Goal: Task Accomplishment & Management: Complete application form

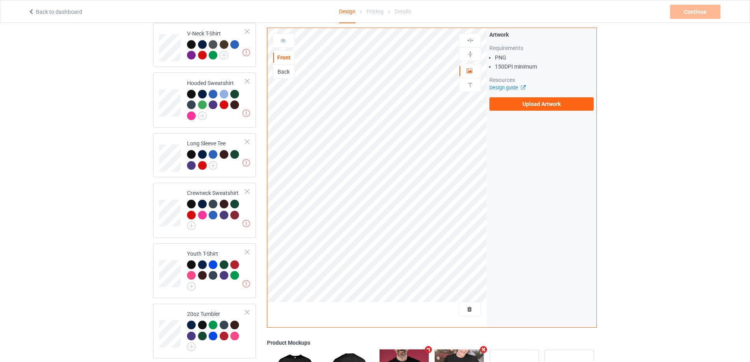
scroll to position [342, 0]
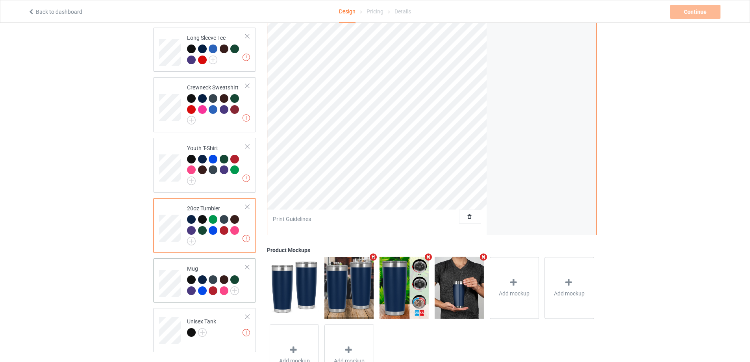
scroll to position [342, 0]
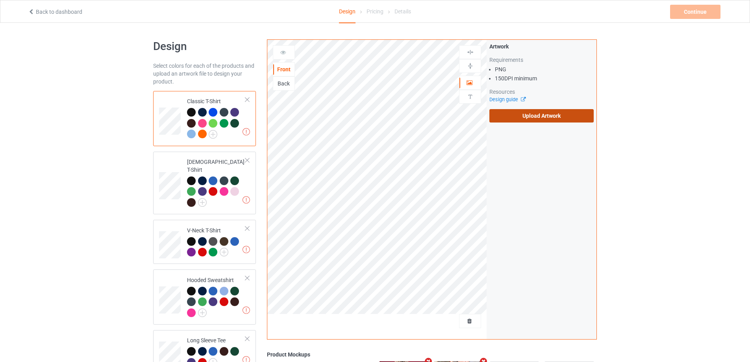
click at [552, 118] on label "Upload Artwork" at bounding box center [542, 115] width 104 height 13
click at [0, 0] on input "Upload Artwork" at bounding box center [0, 0] width 0 height 0
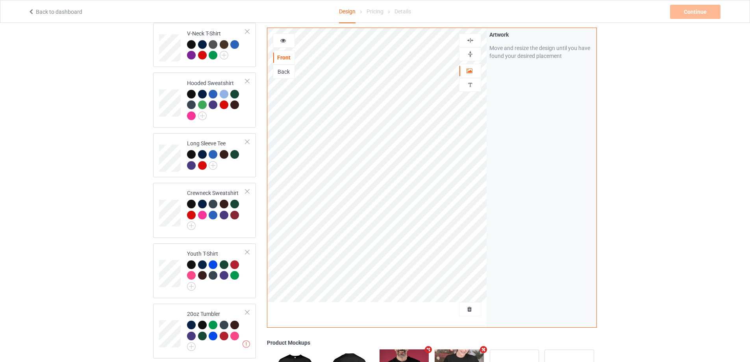
scroll to position [315, 0]
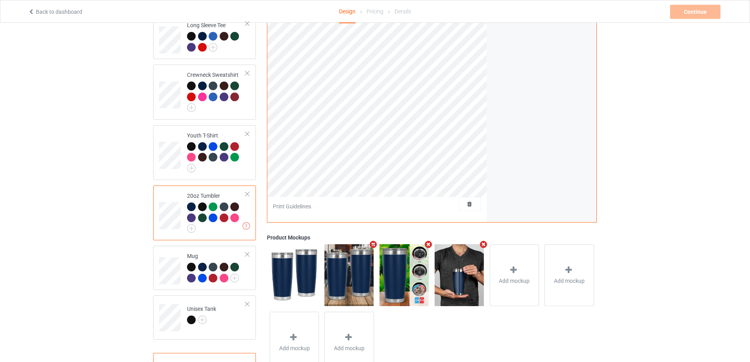
scroll to position [197, 0]
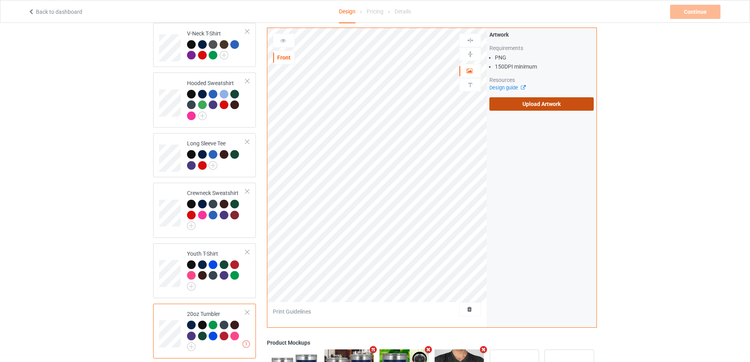
click at [555, 98] on label "Upload Artwork" at bounding box center [542, 103] width 104 height 13
click at [0, 0] on input "Upload Artwork" at bounding box center [0, 0] width 0 height 0
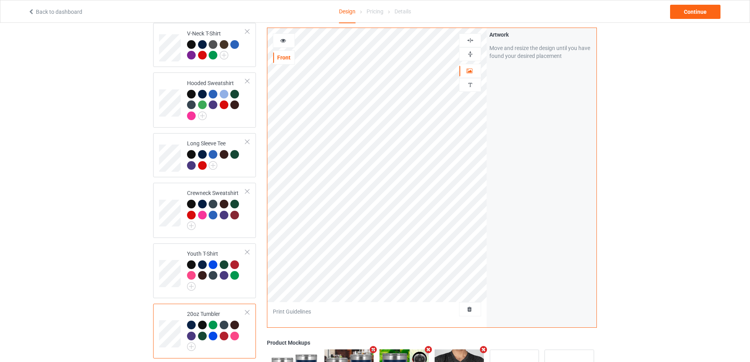
scroll to position [276, 0]
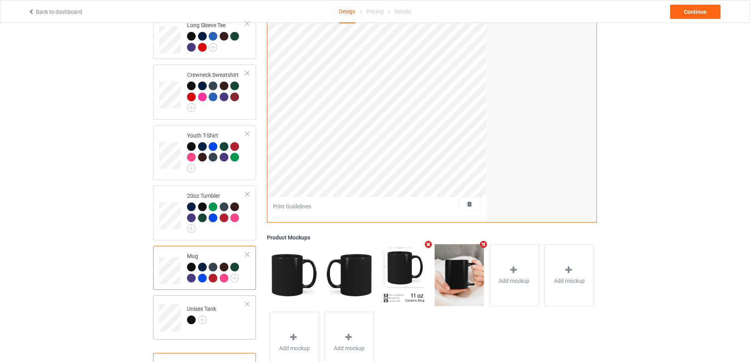
click at [173, 328] on div "Unisex Tank" at bounding box center [204, 317] width 103 height 44
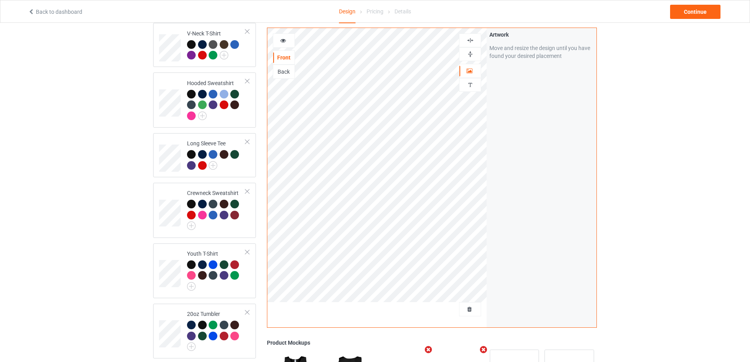
scroll to position [118, 0]
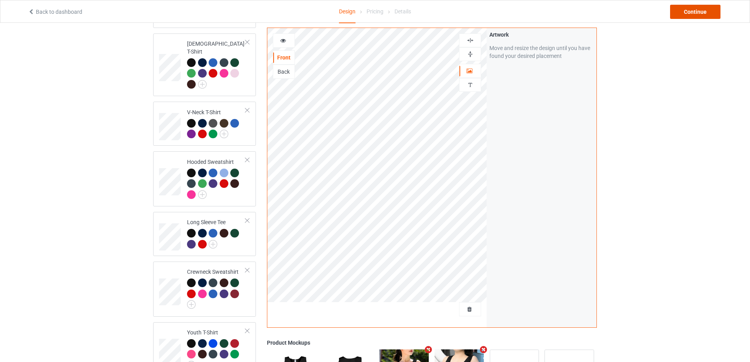
click at [702, 7] on div "Continue" at bounding box center [695, 12] width 50 height 14
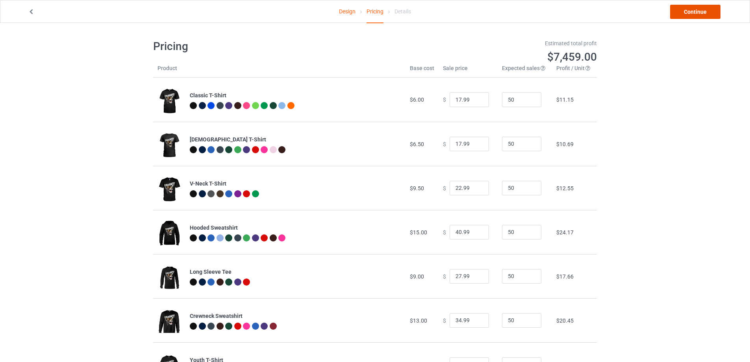
click at [685, 9] on link "Continue" at bounding box center [695, 12] width 50 height 14
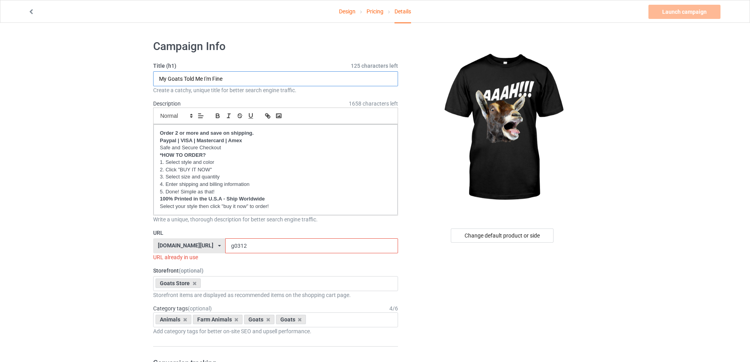
drag, startPoint x: 230, startPoint y: 81, endPoint x: 126, endPoint y: 74, distance: 105.0
type input "Aaah Goat"
click at [238, 245] on input "g0312" at bounding box center [311, 245] width 173 height 15
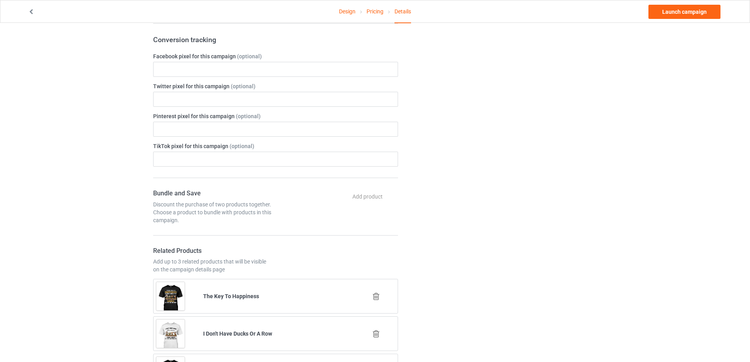
scroll to position [433, 0]
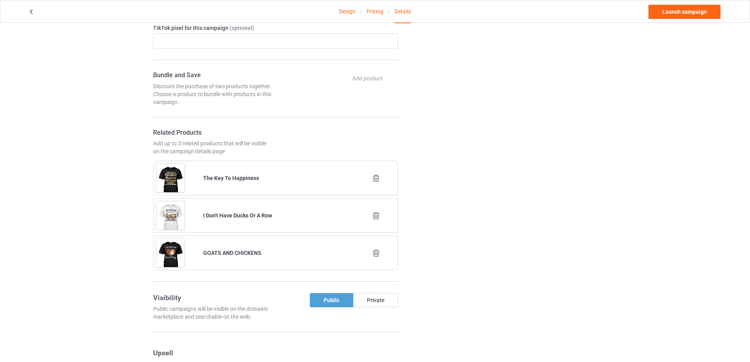
type input "g0315"
click at [378, 253] on icon at bounding box center [376, 253] width 10 height 8
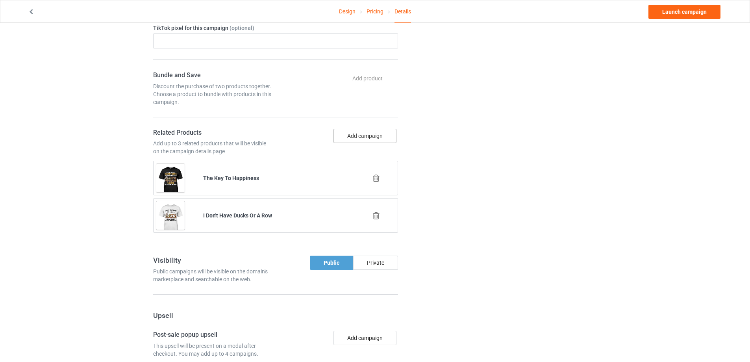
click at [369, 134] on button "Add campaign" at bounding box center [365, 136] width 63 height 14
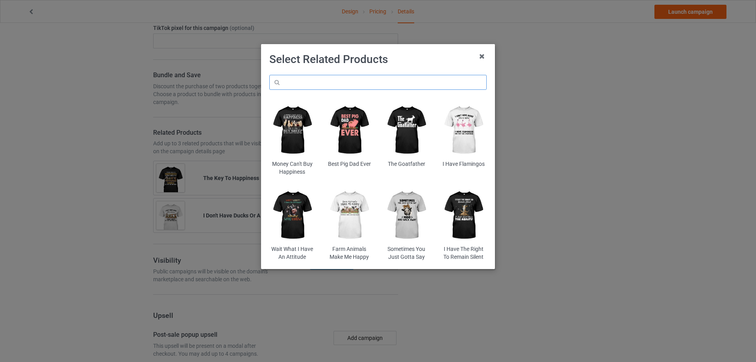
click at [314, 85] on input "text" at bounding box center [377, 82] width 217 height 15
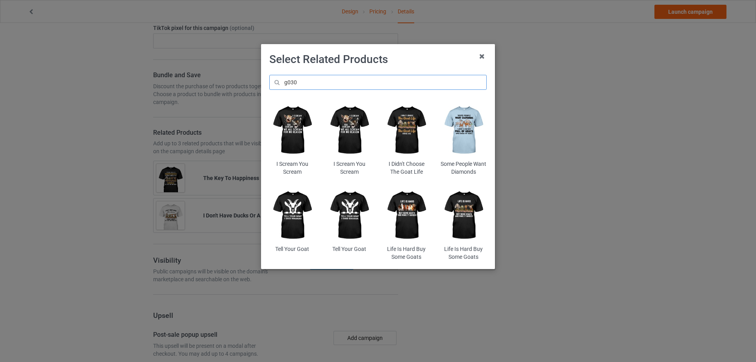
type input "g030"
click at [288, 130] on img at bounding box center [292, 131] width 46 height 58
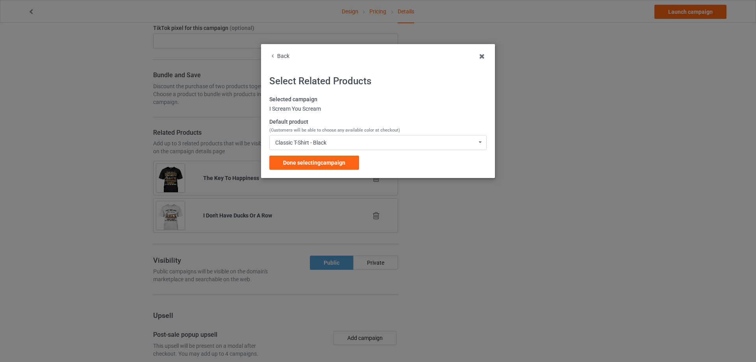
click at [303, 162] on span "Done selecting campaign" at bounding box center [314, 163] width 62 height 6
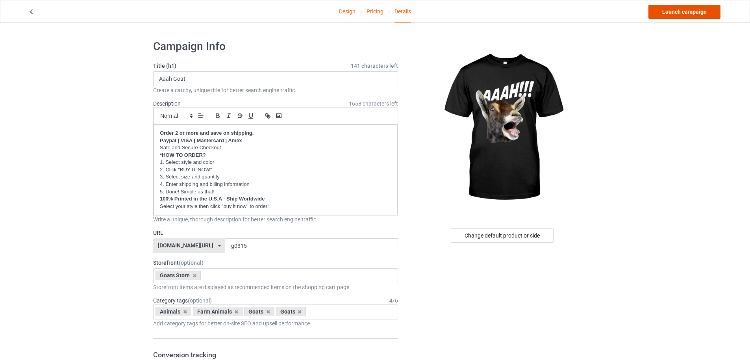
click at [692, 16] on link "Launch campaign" at bounding box center [685, 12] width 72 height 14
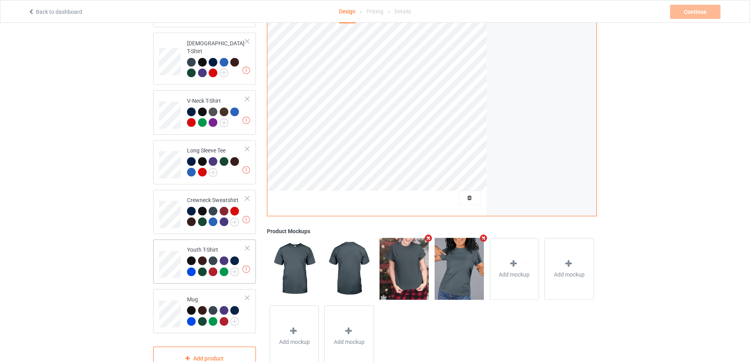
scroll to position [178, 0]
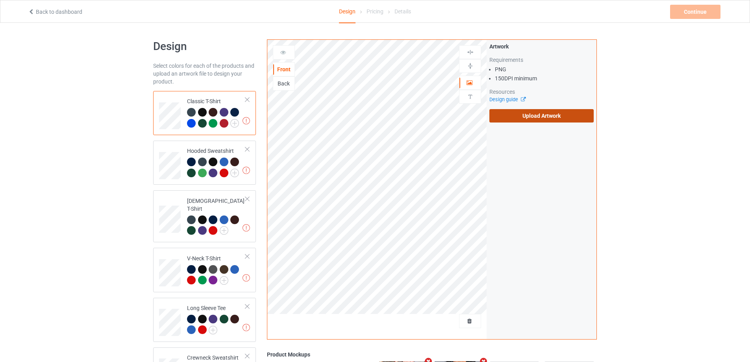
click at [525, 114] on label "Upload Artwork" at bounding box center [542, 115] width 104 height 13
click at [0, 0] on input "Upload Artwork" at bounding box center [0, 0] width 0 height 0
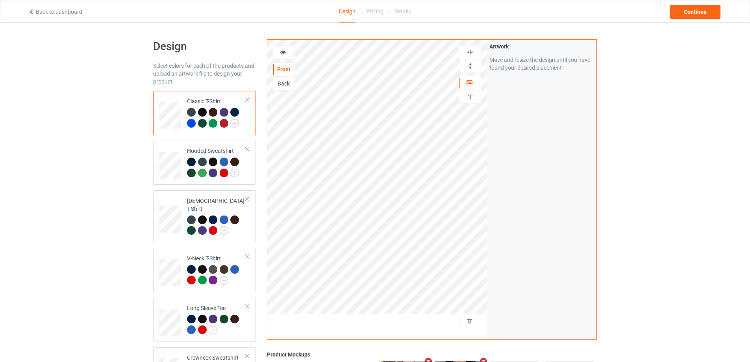
click at [467, 51] on img at bounding box center [470, 51] width 7 height 7
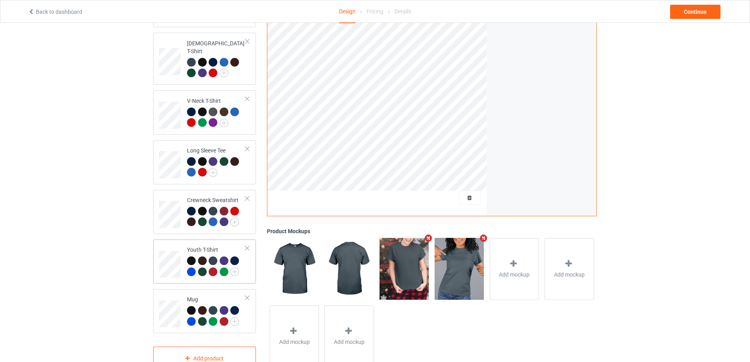
scroll to position [178, 0]
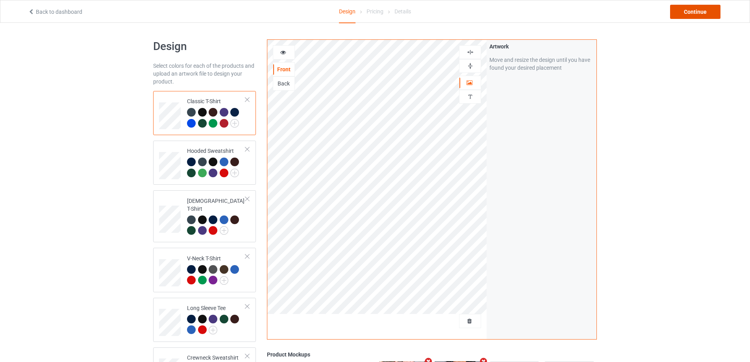
click at [686, 13] on div "Continue" at bounding box center [695, 12] width 50 height 14
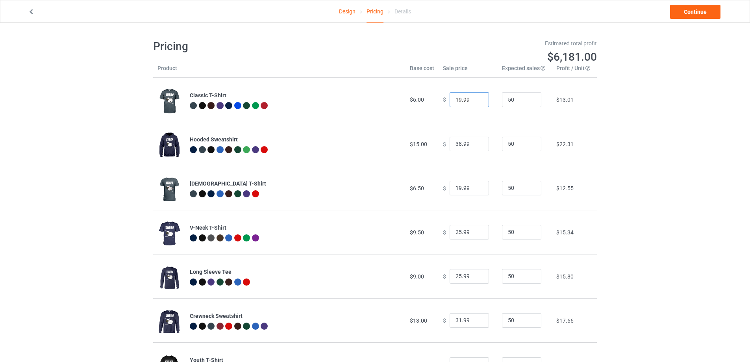
click at [456, 99] on input "19.99" at bounding box center [469, 99] width 39 height 15
type input "17.99"
click at [455, 188] on input "19.99" at bounding box center [469, 188] width 39 height 15
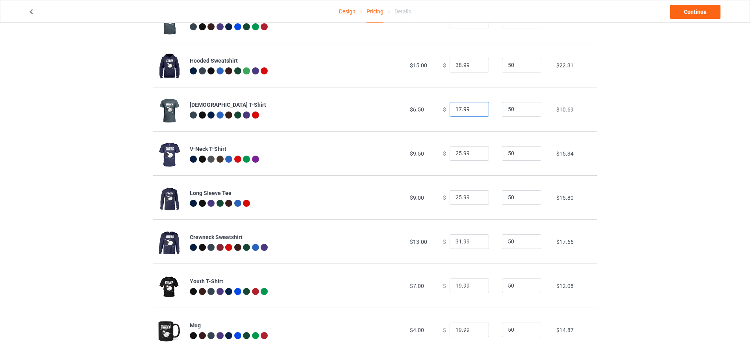
scroll to position [85, 0]
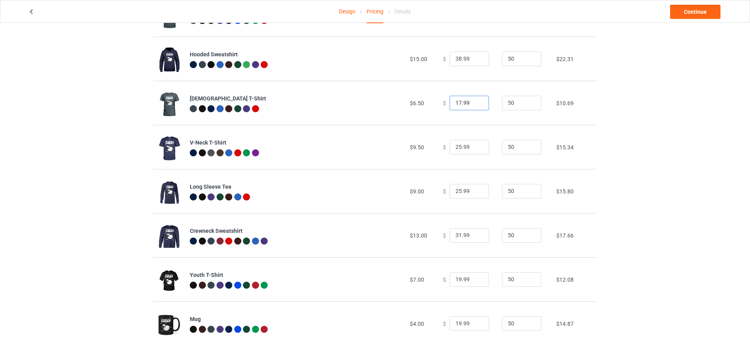
type input "17.99"
click at [455, 323] on input "19.99" at bounding box center [469, 323] width 39 height 15
type input "16.99"
drag, startPoint x: 716, startPoint y: 239, endPoint x: 713, endPoint y: 241, distance: 4.2
click at [715, 239] on div "Design Pricing Details Continue Pricing Estimated total profit $5,855.50 Produc…" at bounding box center [375, 150] width 750 height 424
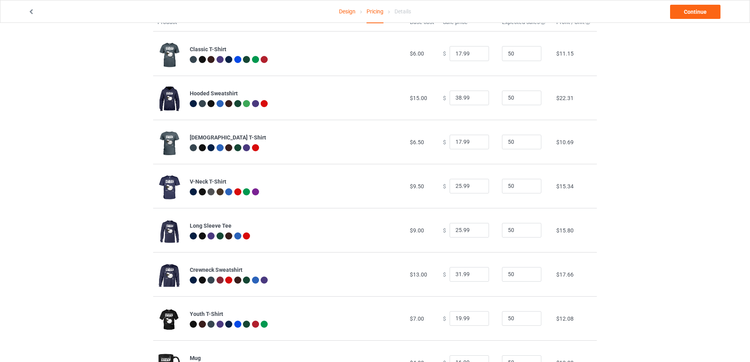
scroll to position [0, 0]
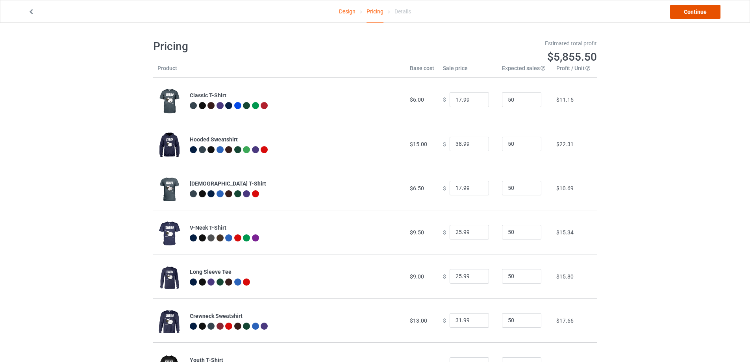
click at [691, 10] on link "Continue" at bounding box center [695, 12] width 50 height 14
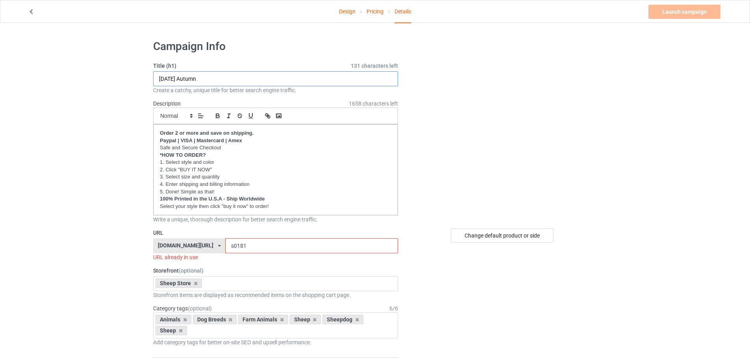
drag, startPoint x: 224, startPoint y: 79, endPoint x: 127, endPoint y: 76, distance: 97.3
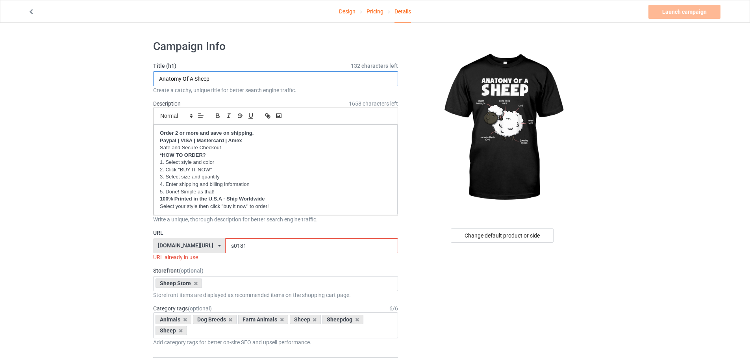
type input "Anatomy Of A Sheep"
click at [252, 249] on input "s0181" at bounding box center [311, 245] width 173 height 15
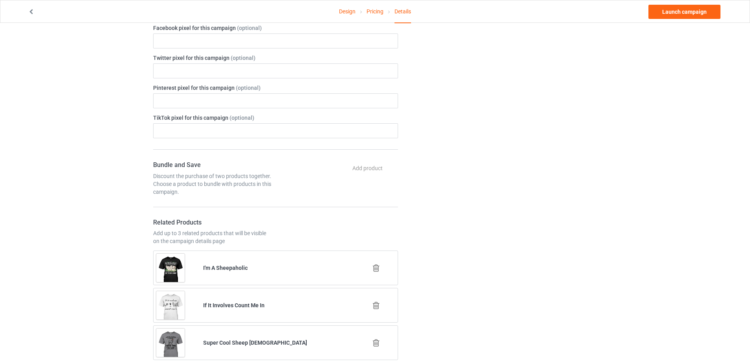
scroll to position [512, 0]
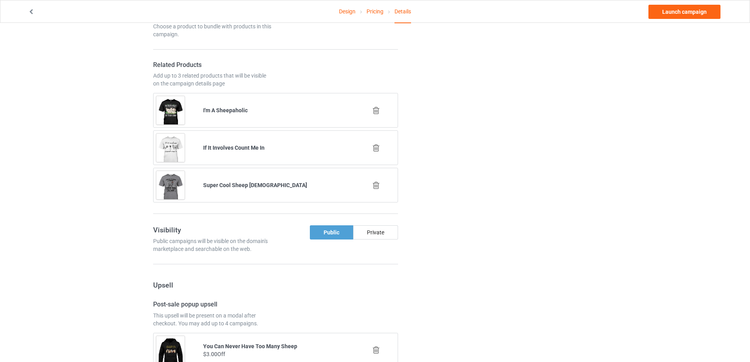
type input "s0182"
click at [375, 108] on icon at bounding box center [376, 110] width 10 height 8
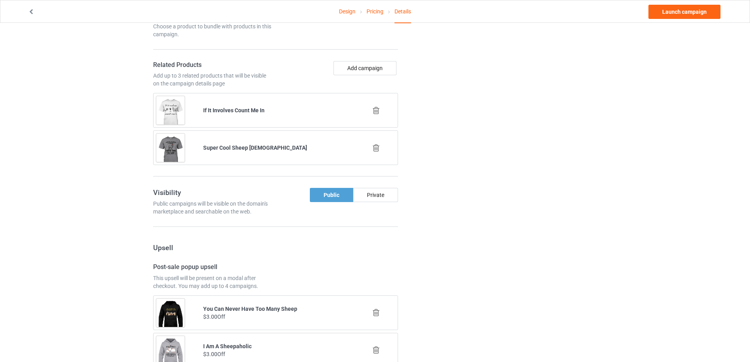
click at [378, 109] on icon at bounding box center [376, 110] width 10 height 8
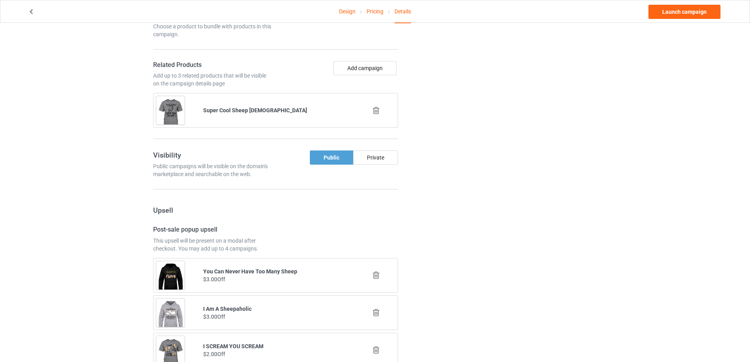
click at [377, 109] on icon at bounding box center [376, 110] width 10 height 8
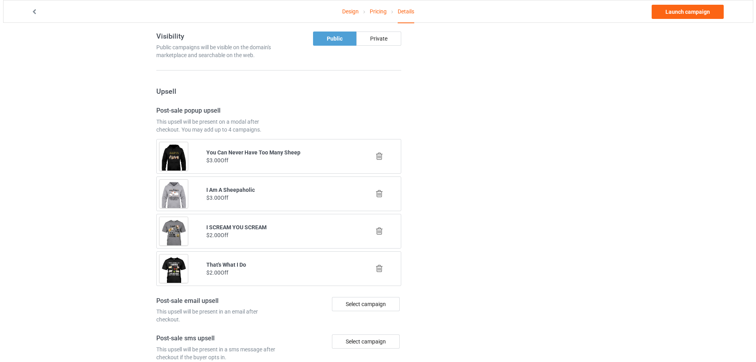
scroll to position [394, 0]
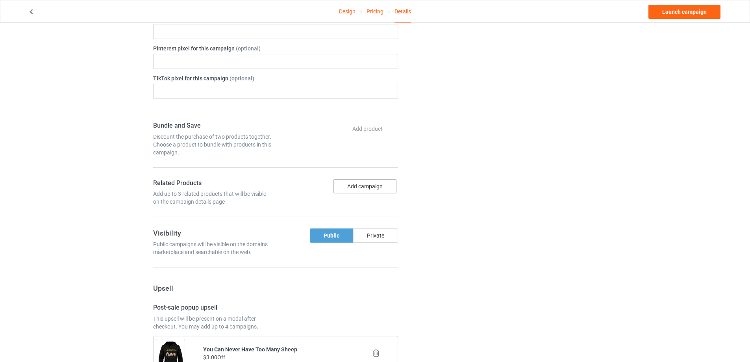
click at [373, 189] on button "Add campaign" at bounding box center [365, 186] width 63 height 14
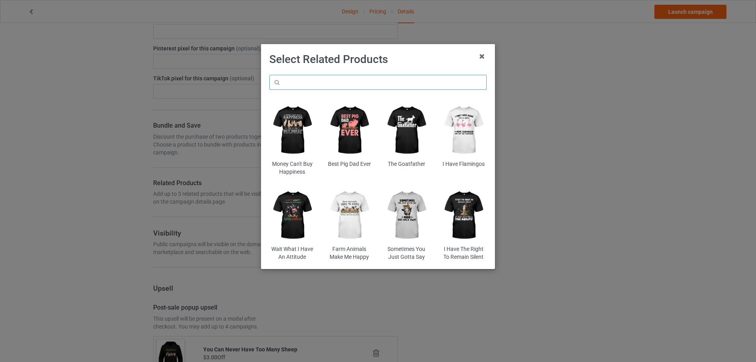
click at [319, 75] on input "text" at bounding box center [377, 82] width 217 height 15
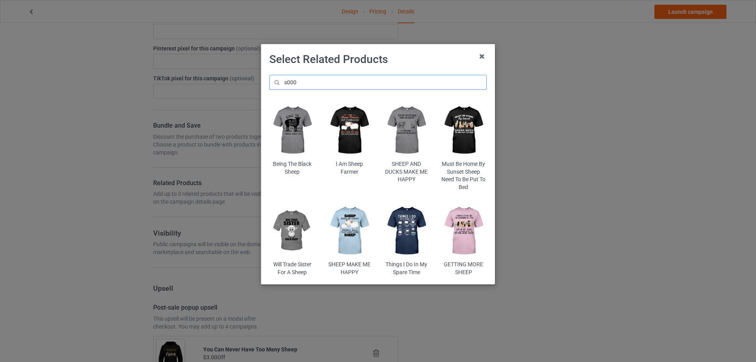
type input "s000"
click at [462, 225] on img at bounding box center [464, 231] width 46 height 58
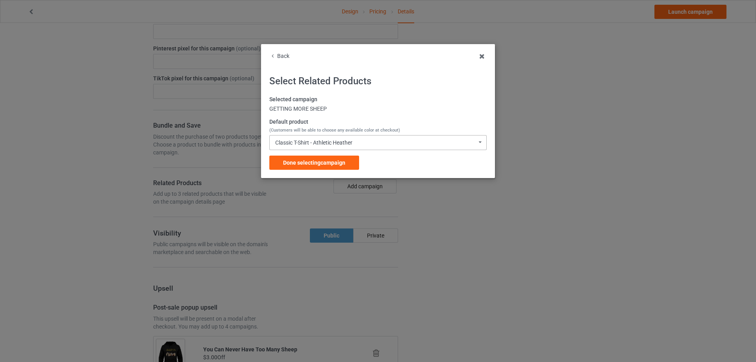
click at [369, 143] on div "Classic T-Shirt - Athletic Heather Classic T-Shirt - Athletic Heather Classic T…" at bounding box center [377, 142] width 217 height 15
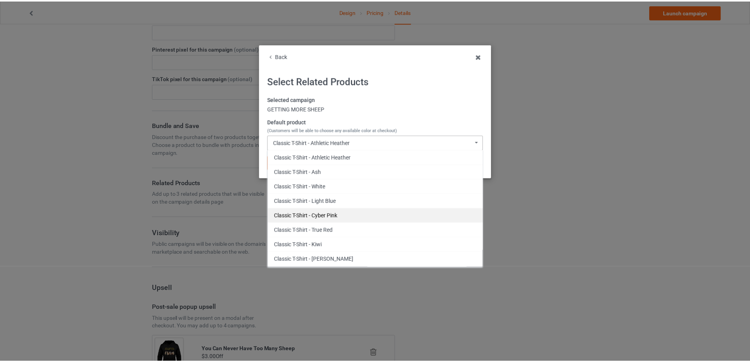
scroll to position [79, 0]
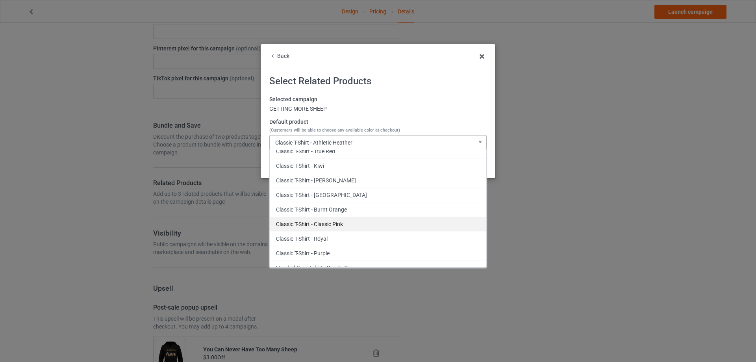
click at [345, 222] on div "Classic T-Shirt - Classic Pink" at bounding box center [378, 224] width 217 height 15
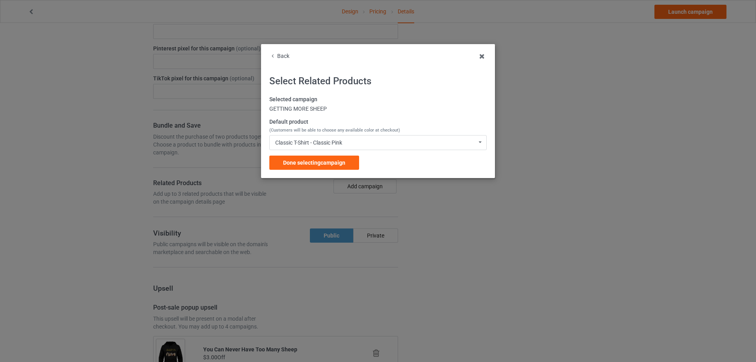
drag, startPoint x: 324, startPoint y: 157, endPoint x: 332, endPoint y: 169, distance: 13.7
click at [324, 158] on div "Done selecting campaign" at bounding box center [314, 163] width 90 height 14
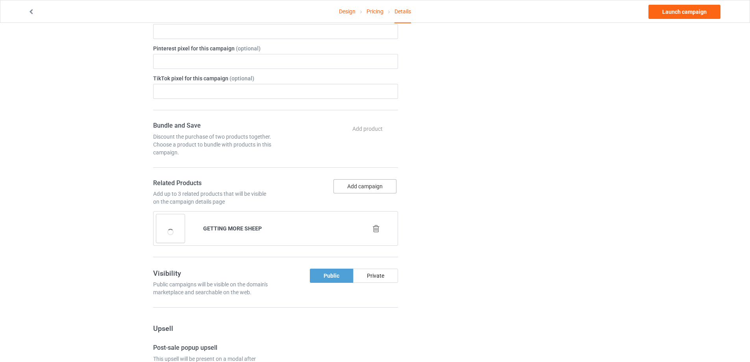
click at [372, 184] on button "Add campaign" at bounding box center [365, 186] width 63 height 14
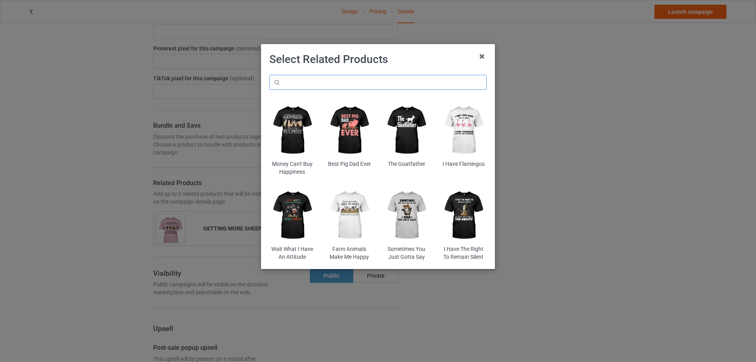
click at [316, 89] on input "text" at bounding box center [377, 82] width 217 height 15
type input "d"
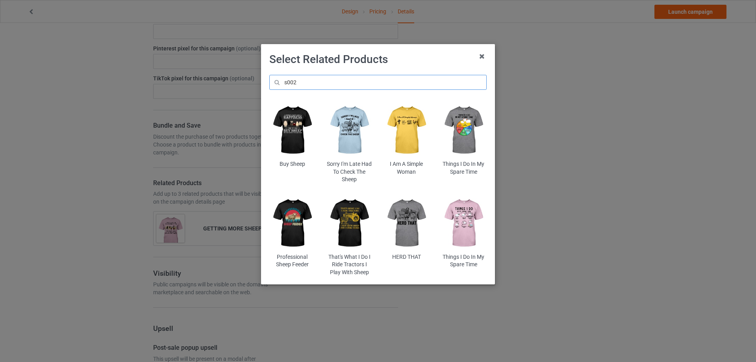
type input "s002"
click at [293, 127] on img at bounding box center [292, 131] width 46 height 58
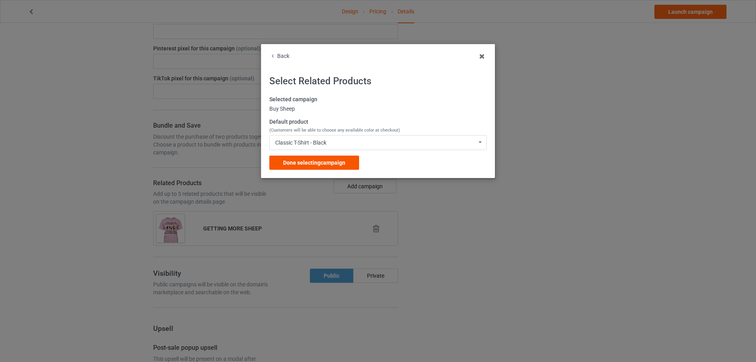
click at [324, 165] on span "Done selecting campaign" at bounding box center [314, 163] width 62 height 6
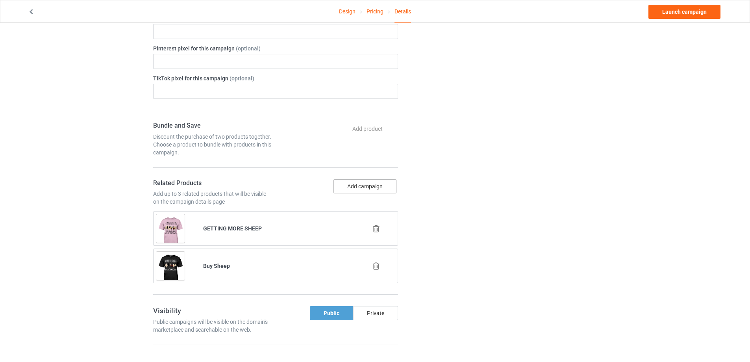
click at [347, 182] on button "Add campaign" at bounding box center [365, 186] width 63 height 14
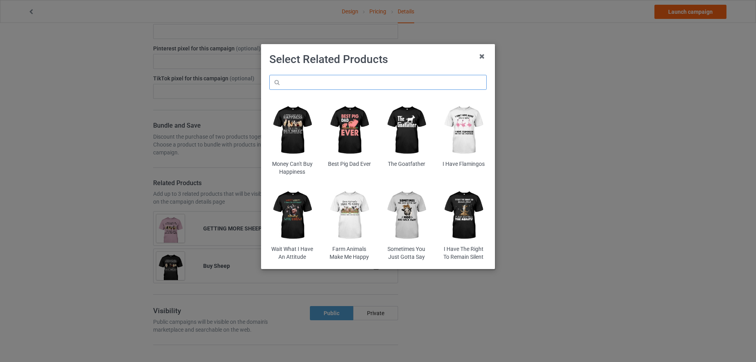
click at [308, 85] on input "text" at bounding box center [377, 82] width 217 height 15
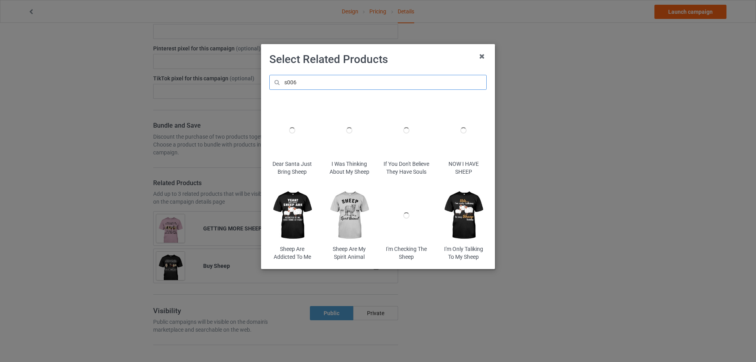
type input "s006"
click at [471, 219] on img at bounding box center [464, 216] width 46 height 58
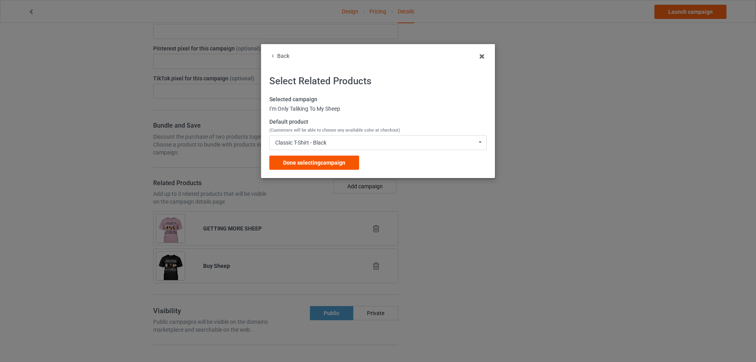
click at [331, 160] on span "Done selecting campaign" at bounding box center [314, 163] width 62 height 6
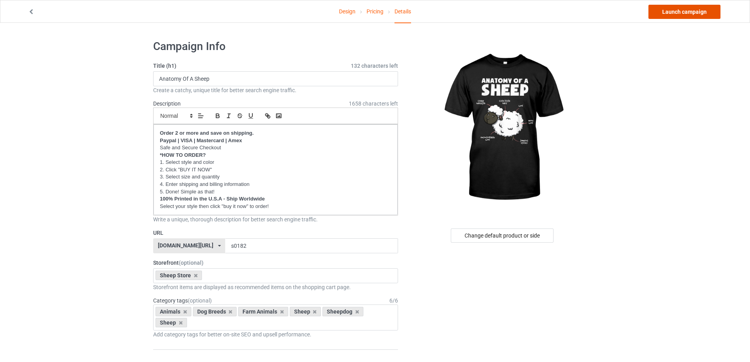
click at [690, 14] on link "Launch campaign" at bounding box center [685, 12] width 72 height 14
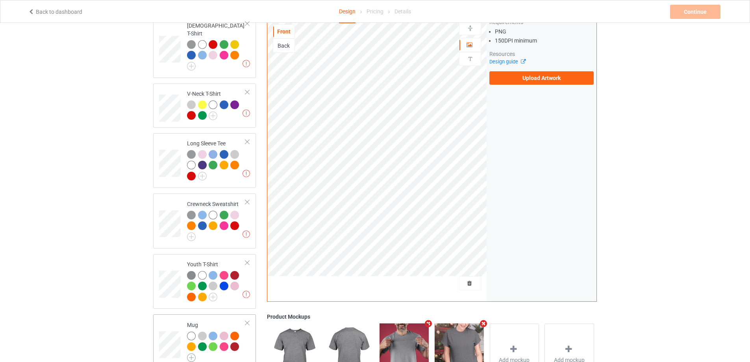
scroll to position [303, 0]
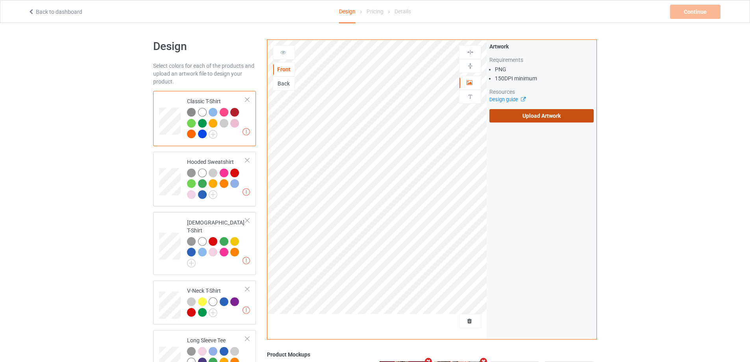
click at [562, 111] on label "Upload Artwork" at bounding box center [542, 115] width 104 height 13
click at [0, 0] on input "Upload Artwork" at bounding box center [0, 0] width 0 height 0
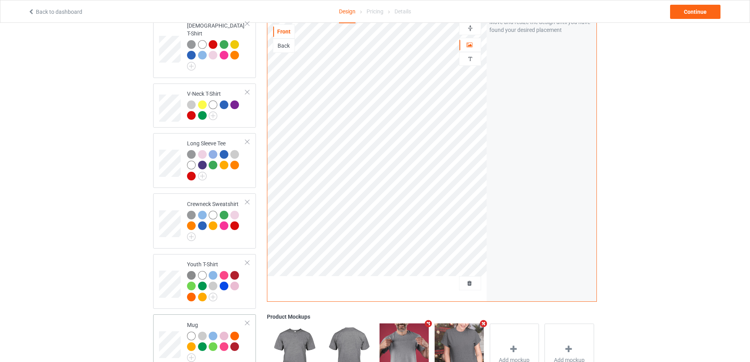
scroll to position [303, 0]
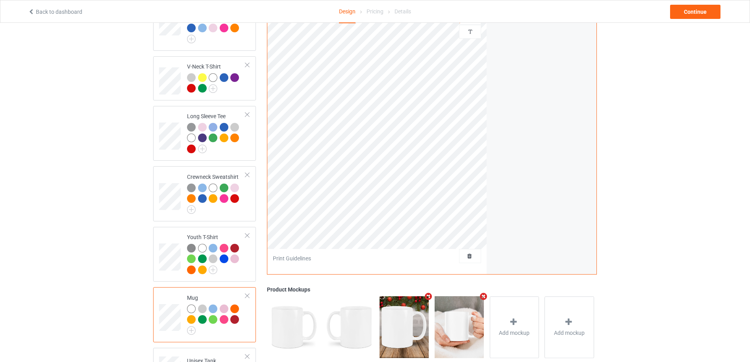
scroll to position [303, 0]
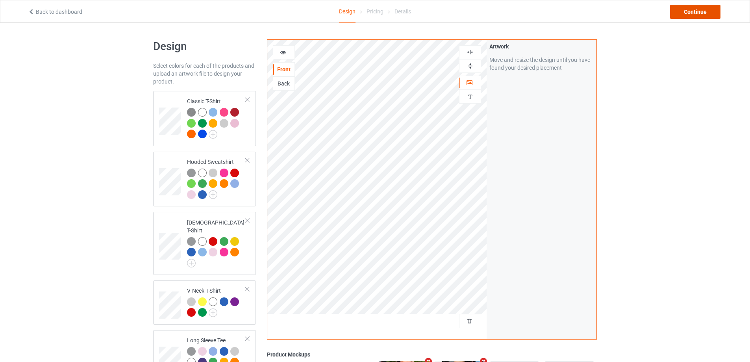
click at [700, 9] on div "Continue" at bounding box center [695, 12] width 50 height 14
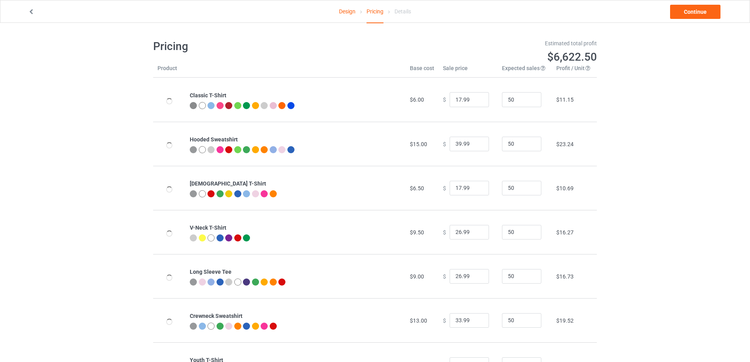
scroll to position [130, 0]
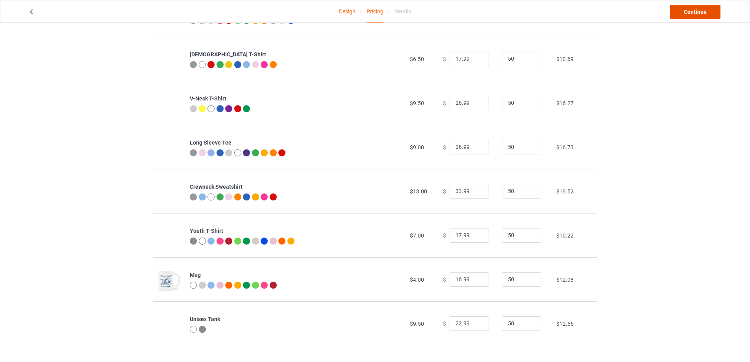
click at [697, 13] on link "Continue" at bounding box center [695, 12] width 50 height 14
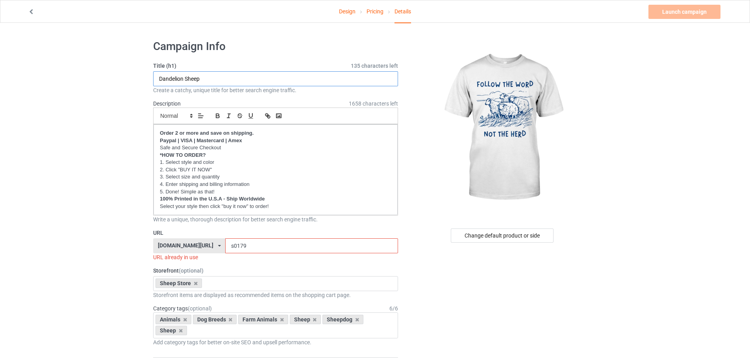
drag, startPoint x: 209, startPoint y: 80, endPoint x: 121, endPoint y: 79, distance: 88.6
paste input "Follow The Word Not The Herd"
type input "Follow The Word Not The Herd"
drag, startPoint x: 86, startPoint y: 139, endPoint x: 98, endPoint y: 165, distance: 28.4
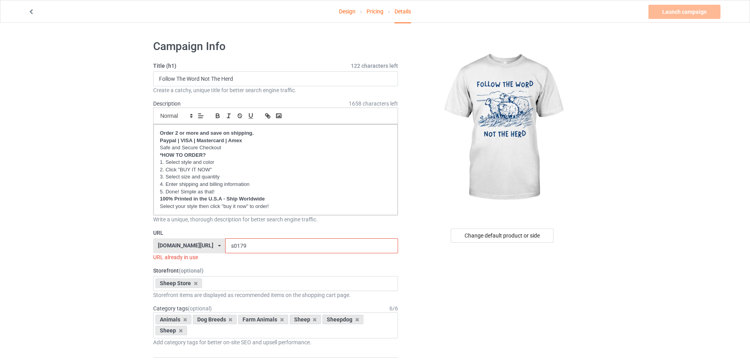
click at [245, 246] on input "s0179" at bounding box center [311, 245] width 173 height 15
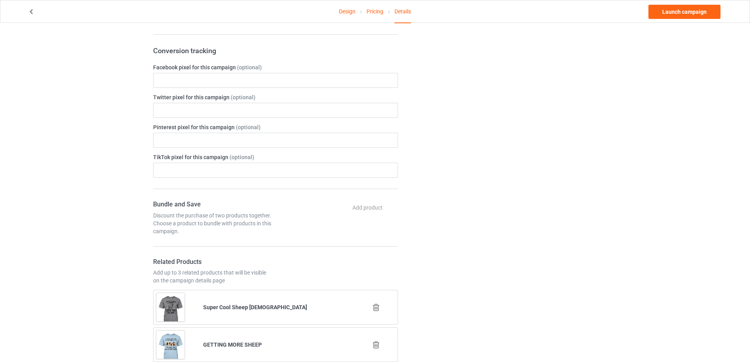
scroll to position [473, 0]
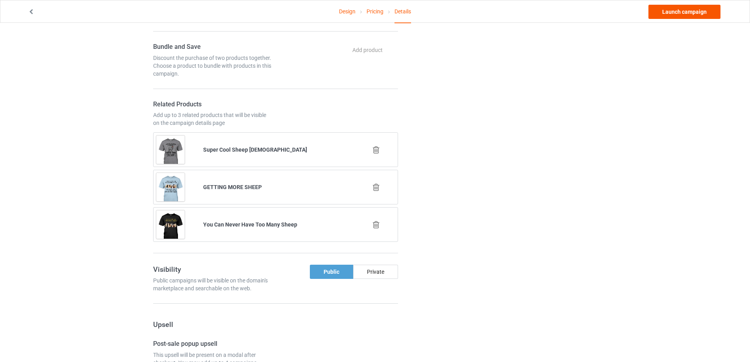
type input "s0183"
click at [686, 7] on link "Launch campaign" at bounding box center [685, 12] width 72 height 14
